Goal: Navigation & Orientation: Find specific page/section

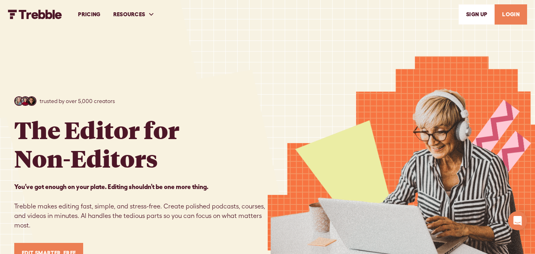
click at [42, 17] on div "PRICING RESOURCES Help Center Feature Requests Blog SIGn UP LOGIN" at bounding box center [267, 14] width 519 height 27
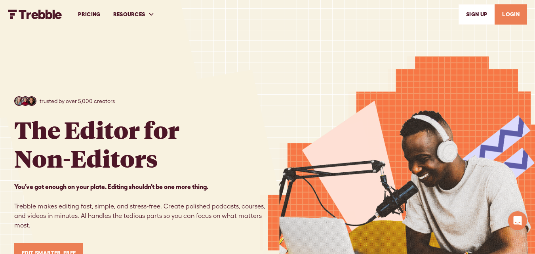
click at [80, 48] on div "trusted by over 5,000 creators The Editor for Non-Editors You’ve got enough on …" at bounding box center [267, 179] width 507 height 359
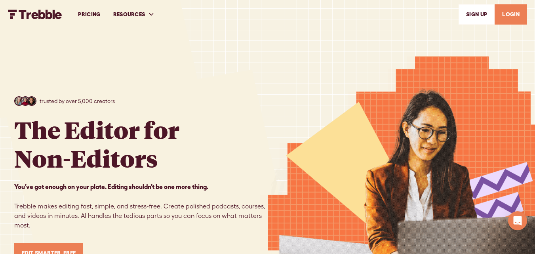
drag, startPoint x: 34, startPoint y: 21, endPoint x: 37, endPoint y: 15, distance: 7.1
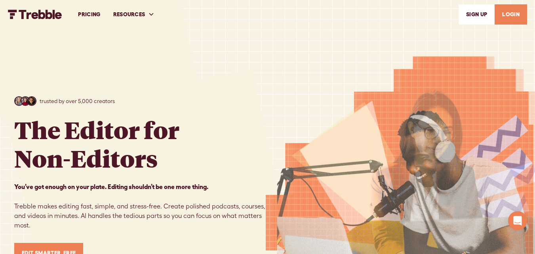
click at [143, 53] on div "trusted by over 5,000 creators The Editor for Non-Editors You’ve got enough on …" at bounding box center [267, 179] width 507 height 359
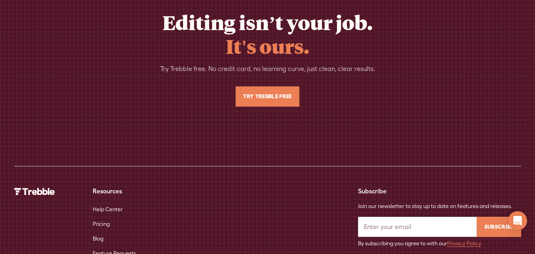
scroll to position [5270, 0]
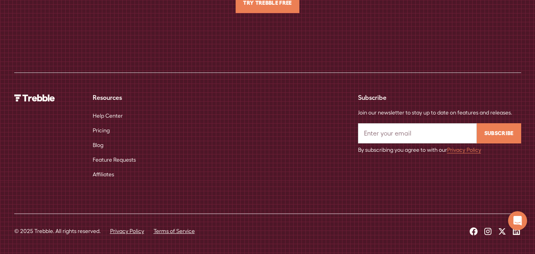
click at [113, 231] on link "Privacy Policy" at bounding box center [127, 231] width 34 height 8
click at [100, 158] on link "Feature Requests" at bounding box center [114, 160] width 43 height 15
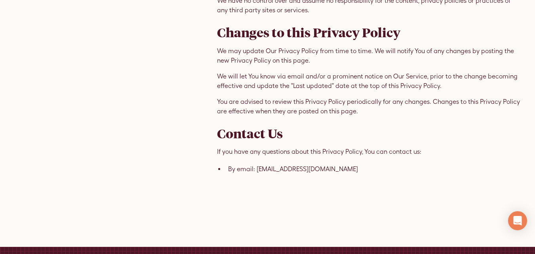
scroll to position [2377, 0]
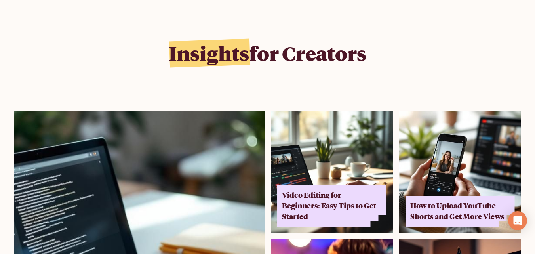
scroll to position [4744, 0]
